Goal: Transaction & Acquisition: Purchase product/service

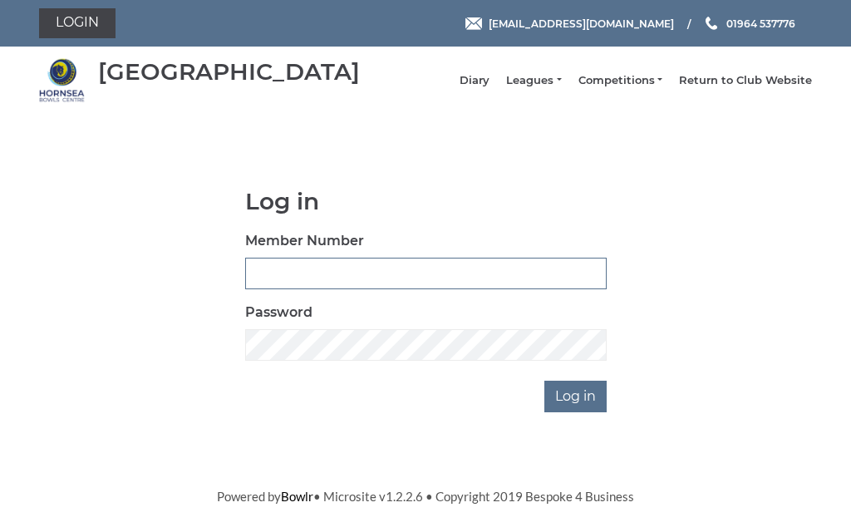
click at [391, 281] on input "Member Number" at bounding box center [426, 274] width 362 height 32
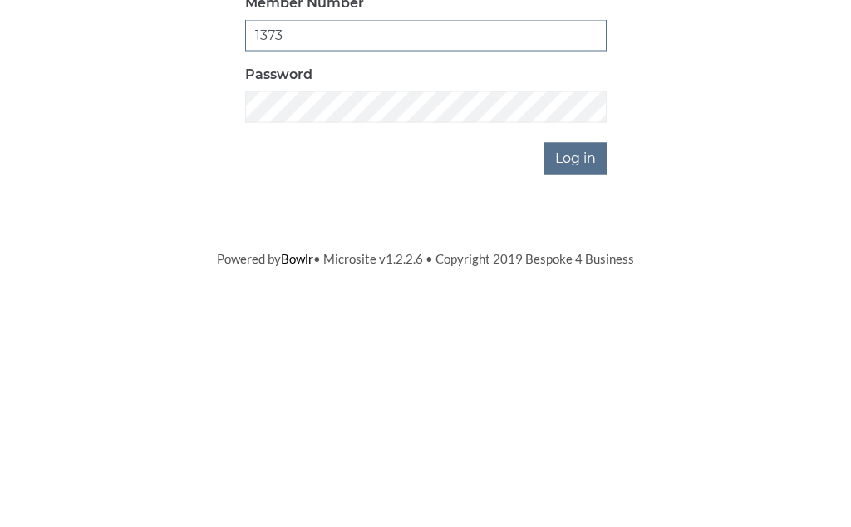
type input "1373"
click at [589, 381] on input "Log in" at bounding box center [575, 397] width 62 height 32
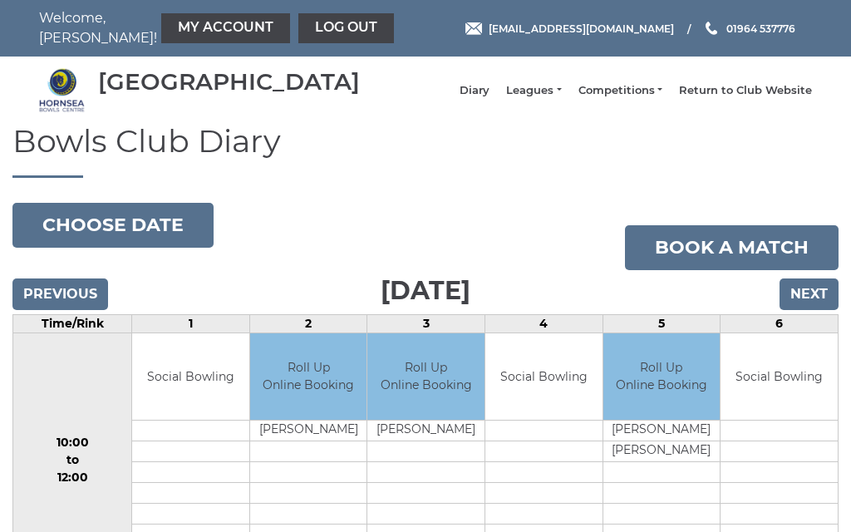
click at [199, 27] on link "My Account" at bounding box center [225, 28] width 129 height 30
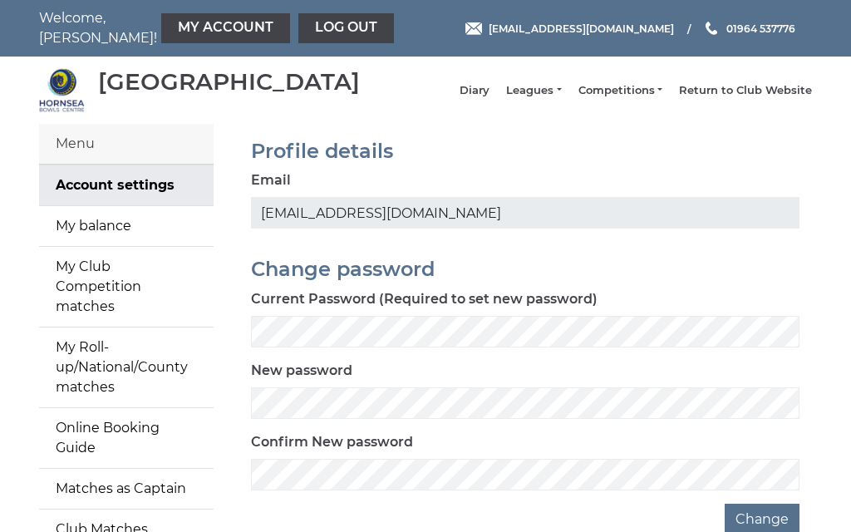
click at [130, 236] on link "My balance" at bounding box center [126, 226] width 175 height 40
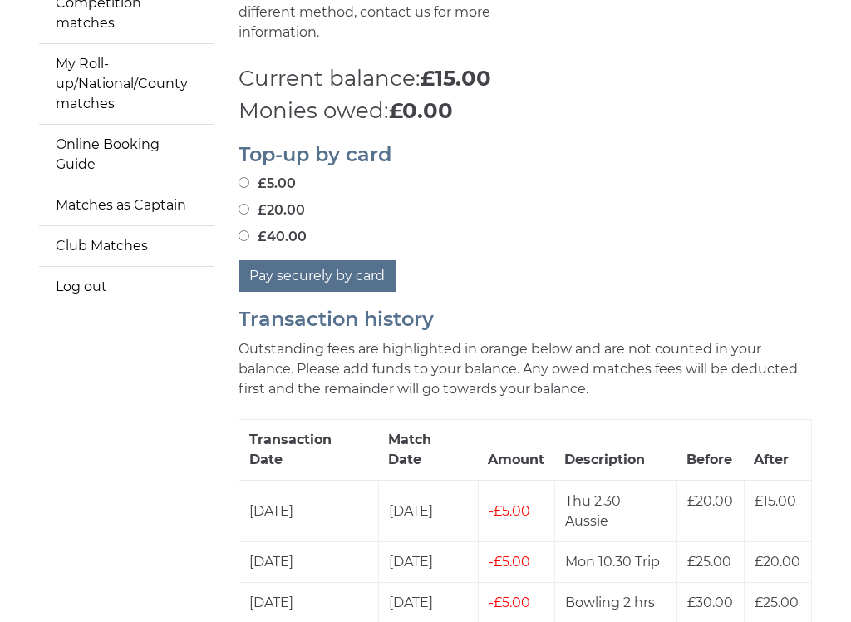
scroll to position [285, 0]
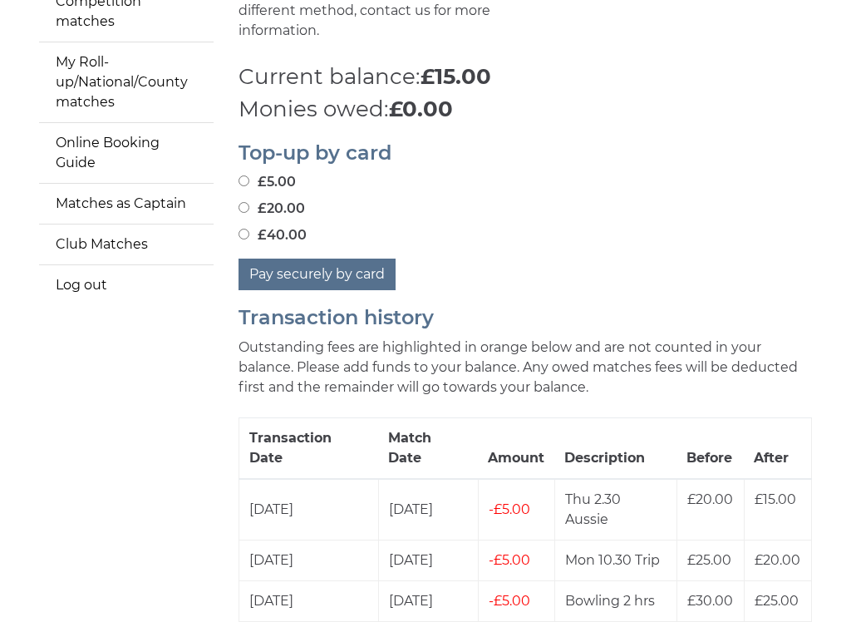
click at [246, 202] on input "£20.00" at bounding box center [244, 207] width 11 height 11
radio input "true"
click at [332, 266] on button "Pay securely by card" at bounding box center [317, 274] width 157 height 32
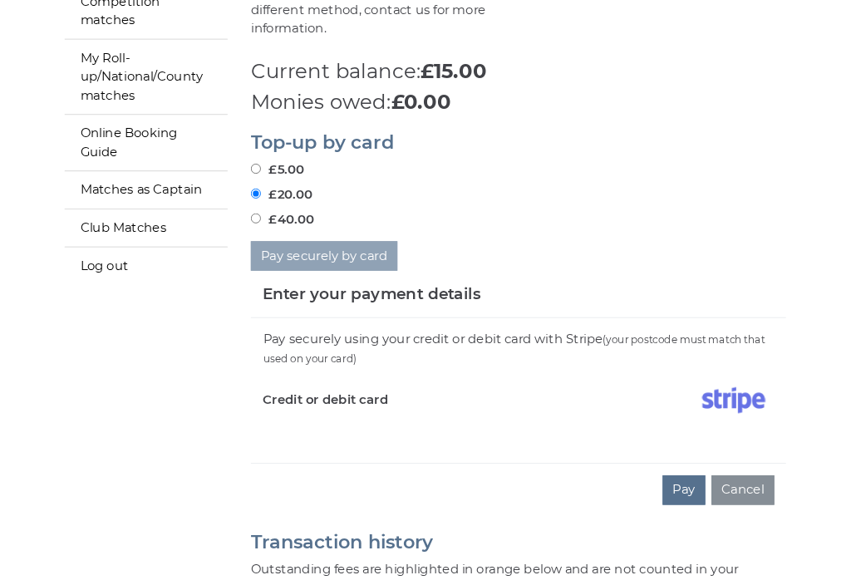
scroll to position [301, 0]
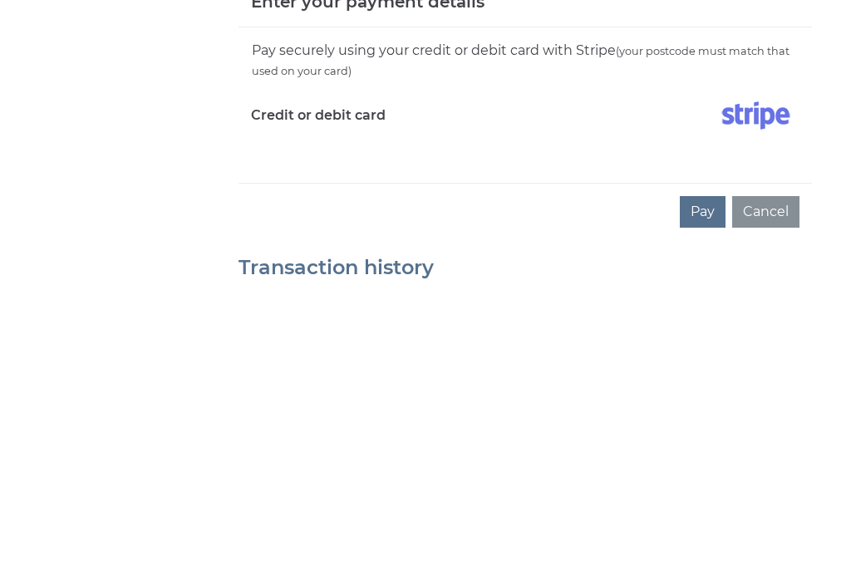
click at [714, 494] on button "Pay" at bounding box center [703, 510] width 46 height 32
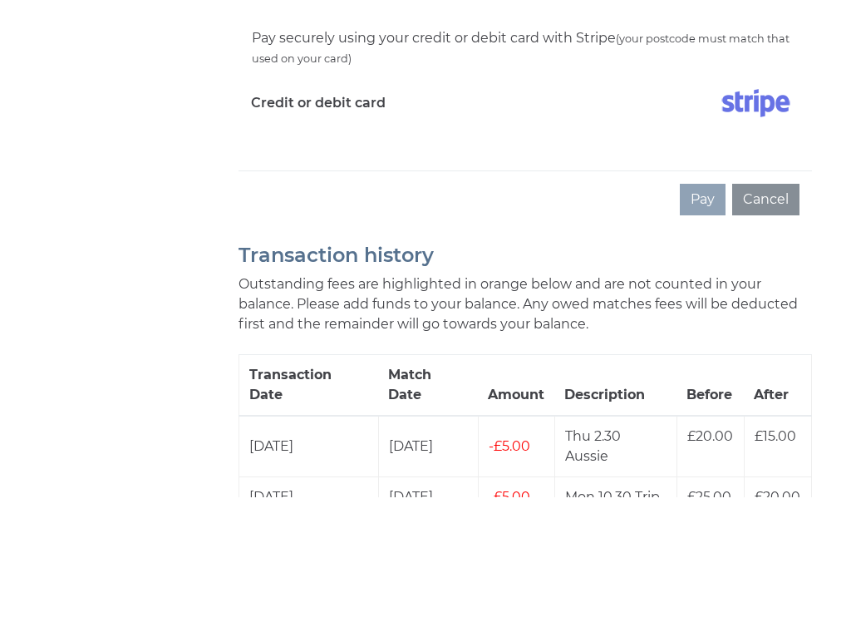
scroll to position [632, 0]
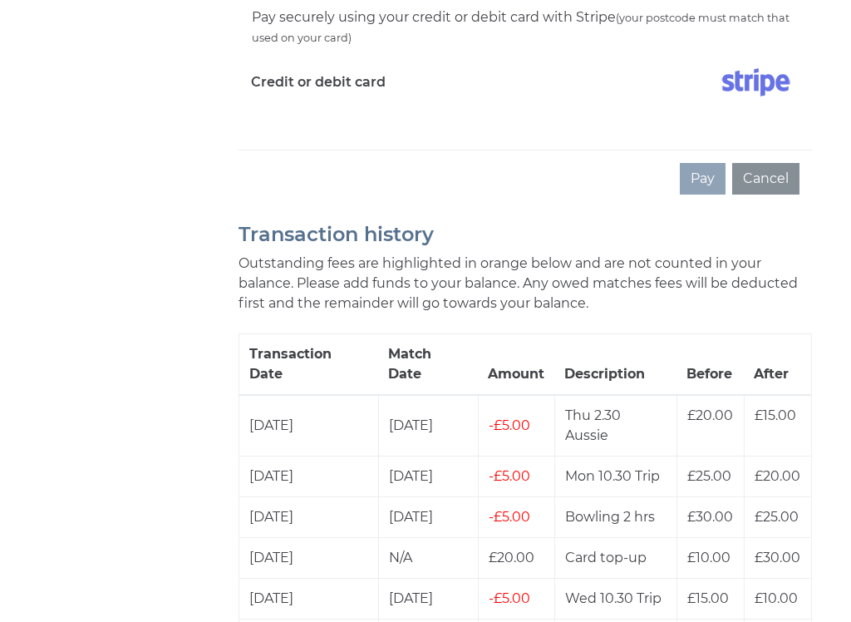
click at [790, 169] on button "Cancel" at bounding box center [765, 179] width 67 height 32
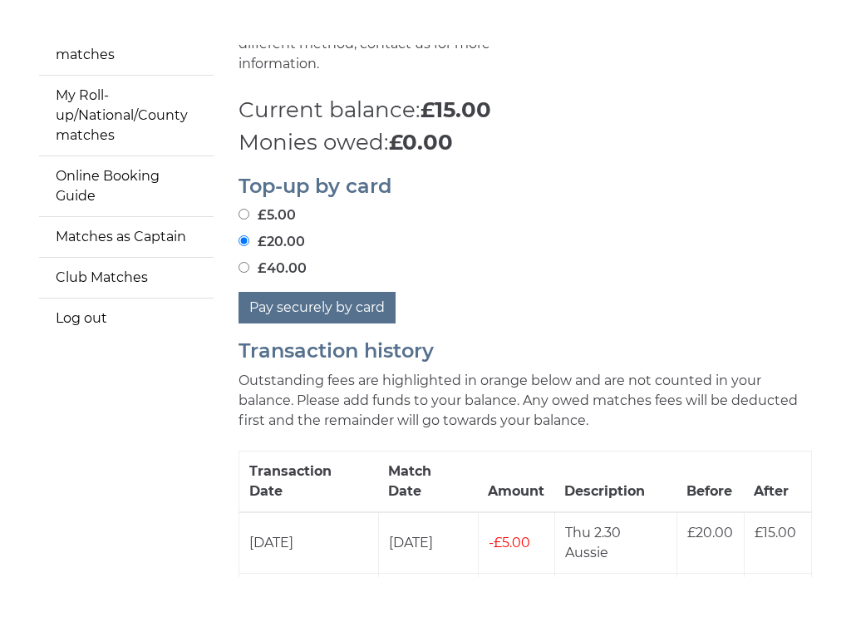
scroll to position [288, 0]
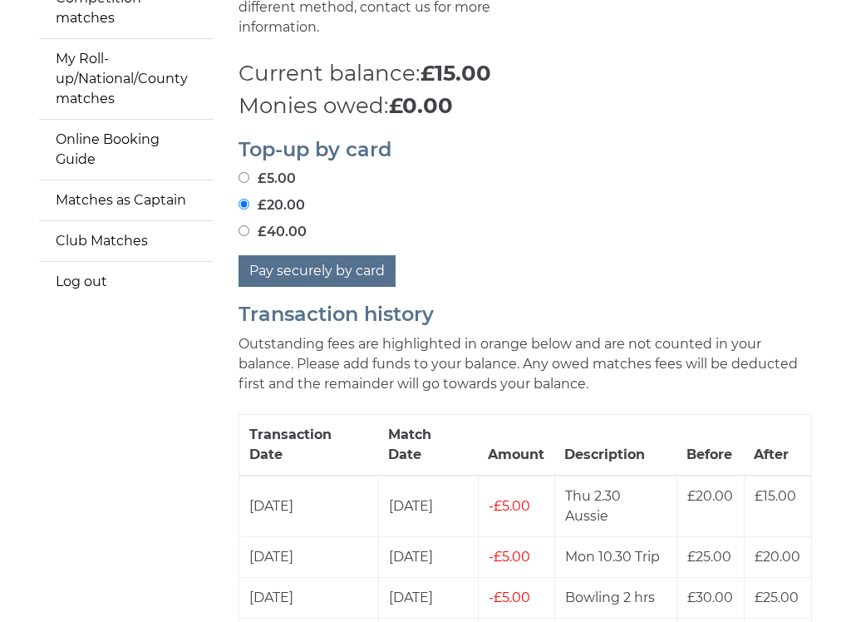
click at [321, 263] on button "Pay securely by card" at bounding box center [317, 271] width 157 height 32
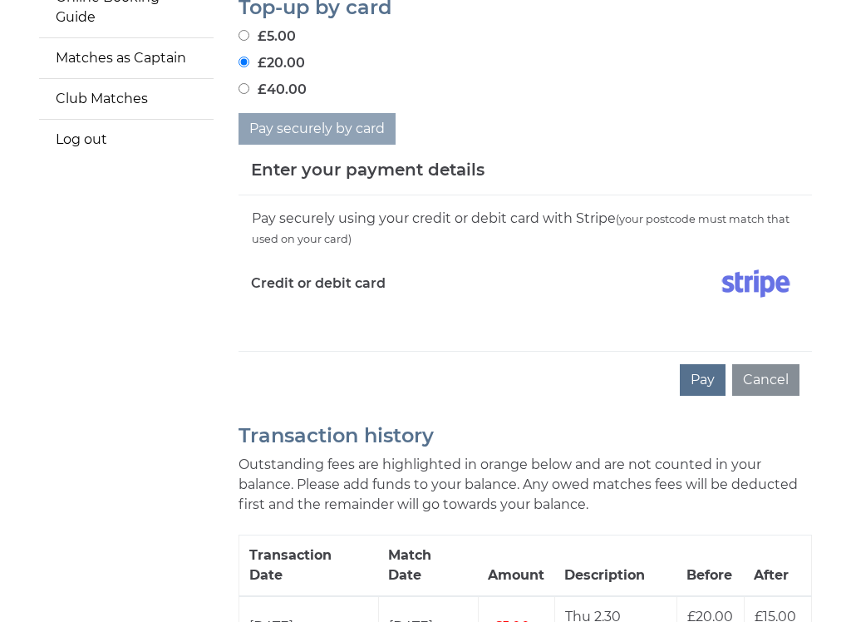
scroll to position [444, 0]
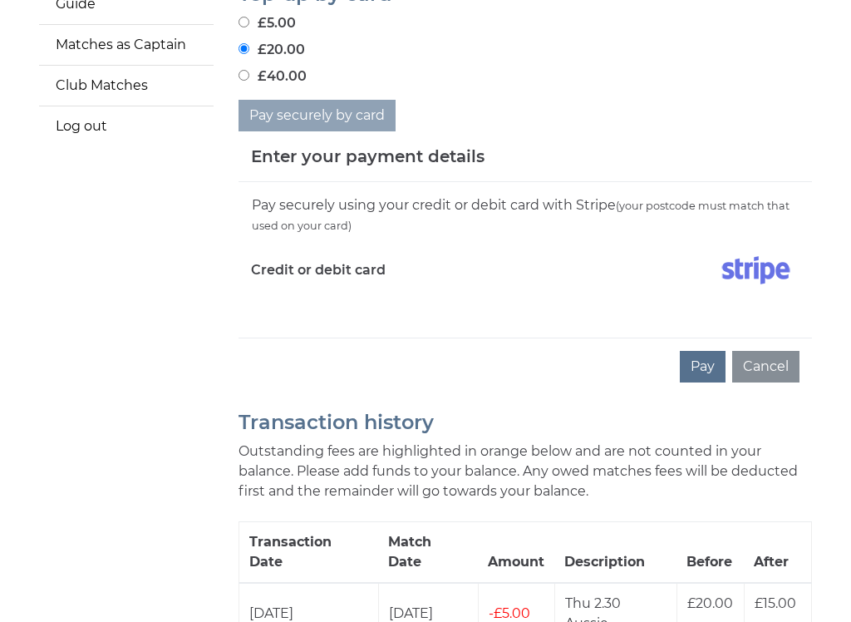
click at [710, 357] on button "Pay" at bounding box center [703, 367] width 46 height 32
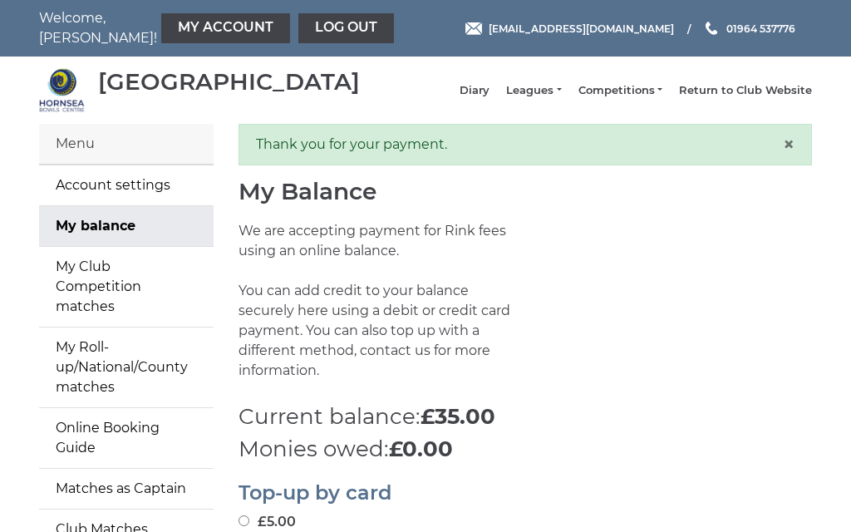
click at [561, 98] on link "Leagues" at bounding box center [533, 90] width 55 height 15
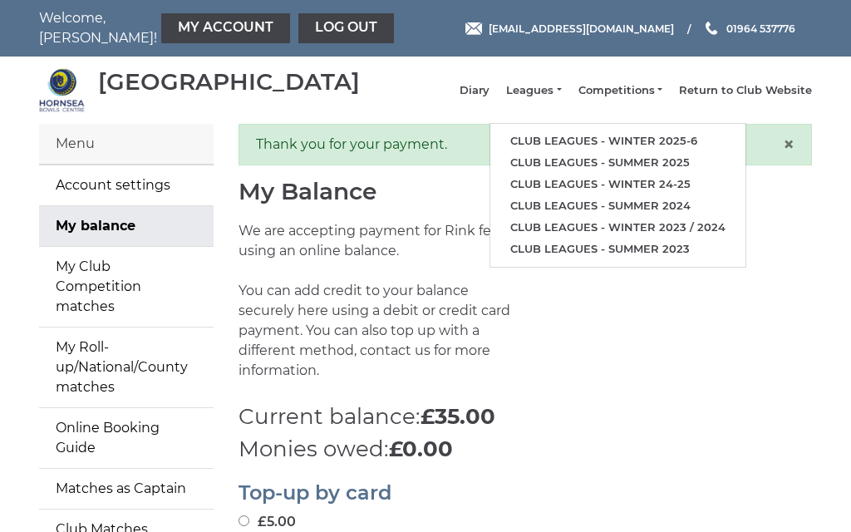
click at [614, 145] on link "Club leagues - Winter 2025-6" at bounding box center [617, 141] width 255 height 22
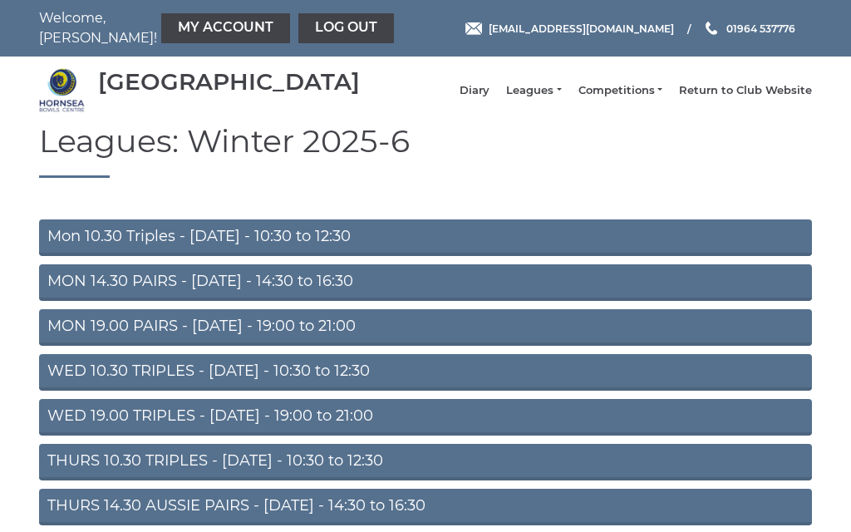
click at [201, 252] on link "Mon 10.30 Triples - [DATE] - 10:30 to 12:30" at bounding box center [425, 237] width 773 height 37
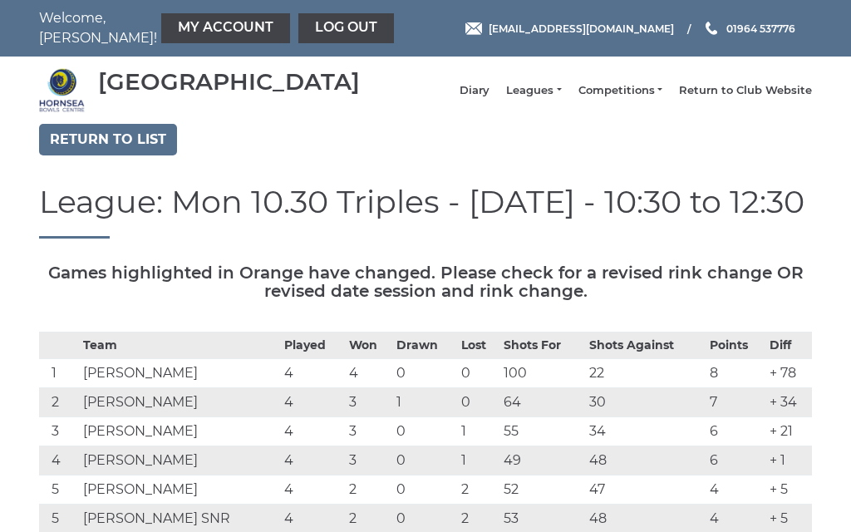
click at [561, 98] on link "Leagues" at bounding box center [533, 90] width 55 height 15
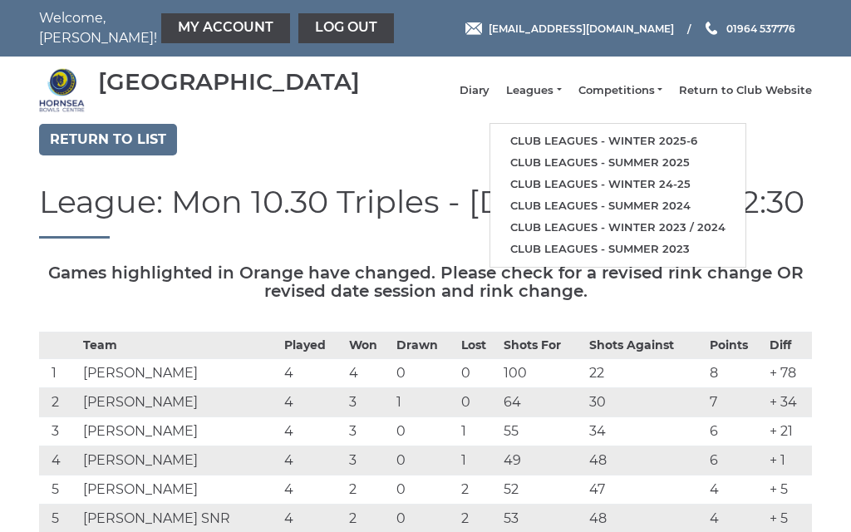
click at [595, 152] on link "Club leagues - Winter 2025-6" at bounding box center [617, 141] width 255 height 22
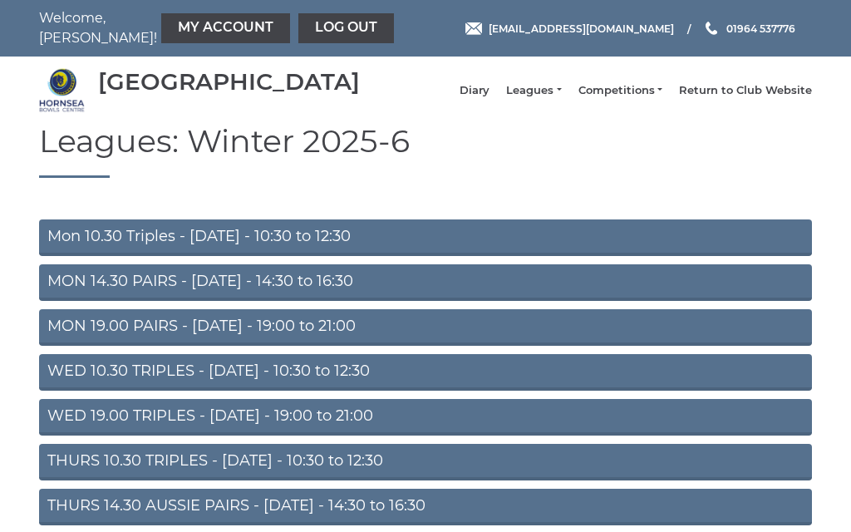
click at [156, 379] on link "WED 10.30 TRIPLES - Wednesday - 10:30 to 12:30" at bounding box center [425, 372] width 773 height 37
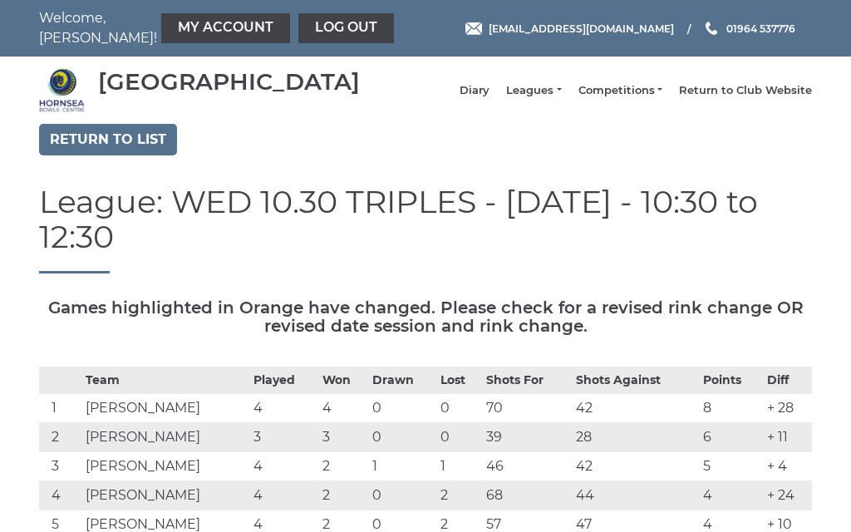
click at [301, 27] on link "Log out" at bounding box center [346, 28] width 96 height 30
